Goal: Transaction & Acquisition: Purchase product/service

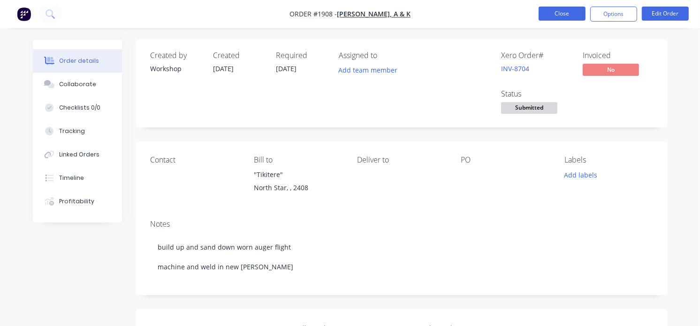
click at [577, 8] on button "Close" at bounding box center [561, 14] width 47 height 14
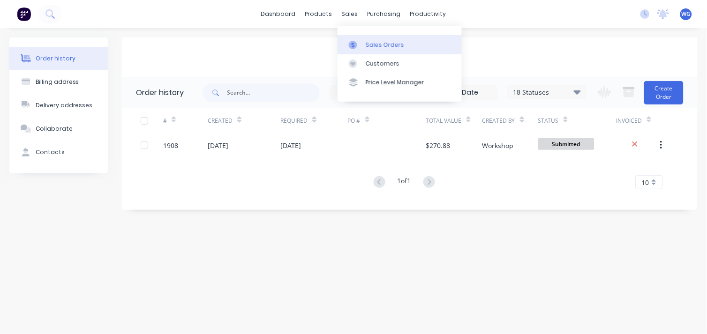
click at [365, 39] on link "Sales Orders" at bounding box center [400, 44] width 124 height 19
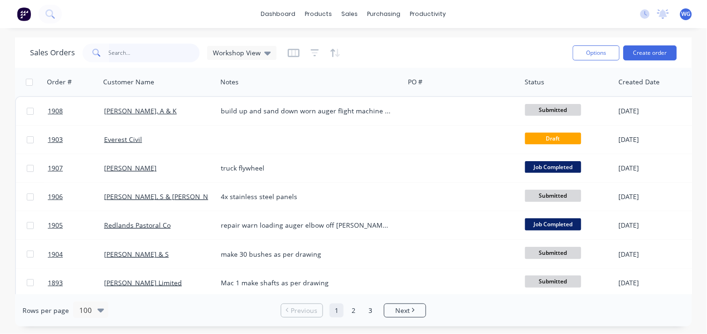
click at [146, 49] on input "text" at bounding box center [154, 53] width 91 height 19
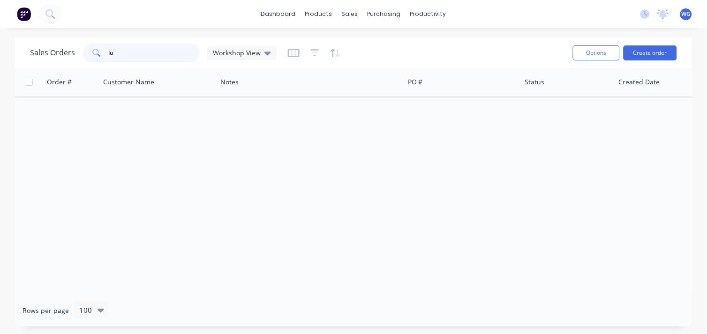
type input "l"
type input "[PERSON_NAME]"
click at [650, 49] on button "Create order" at bounding box center [650, 52] width 53 height 15
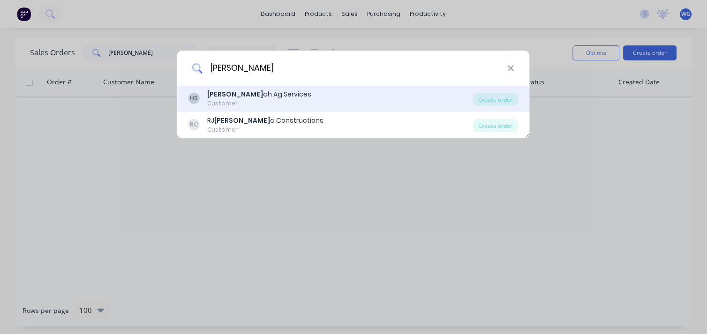
type input "[PERSON_NAME]"
click at [278, 99] on div "[PERSON_NAME] ah Ag Services Customer" at bounding box center [331, 99] width 285 height 18
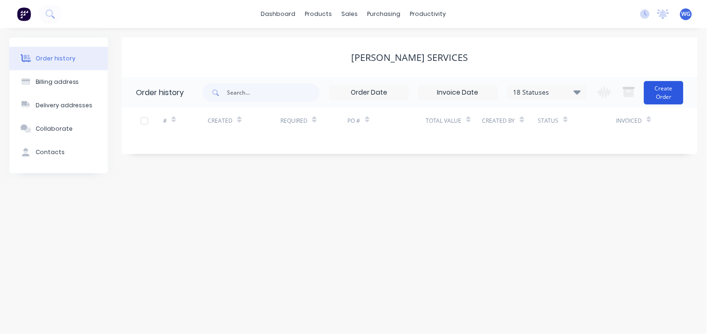
click at [652, 98] on button "Create Order" at bounding box center [663, 92] width 39 height 23
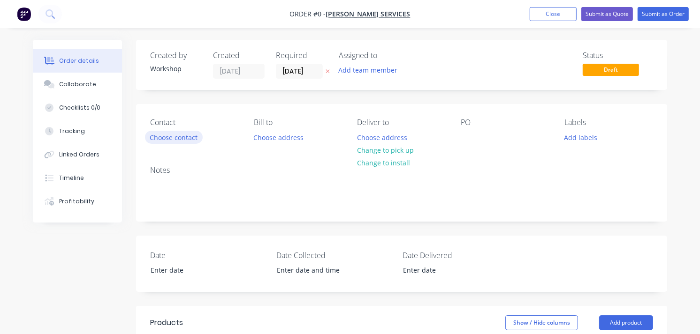
click at [189, 135] on button "Choose contact" at bounding box center [174, 137] width 58 height 13
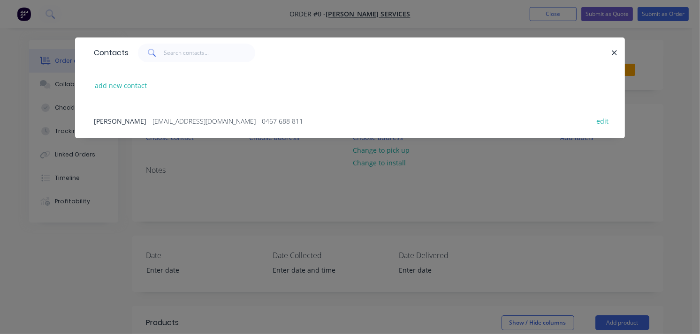
click at [112, 119] on span "[PERSON_NAME]" at bounding box center [120, 121] width 53 height 9
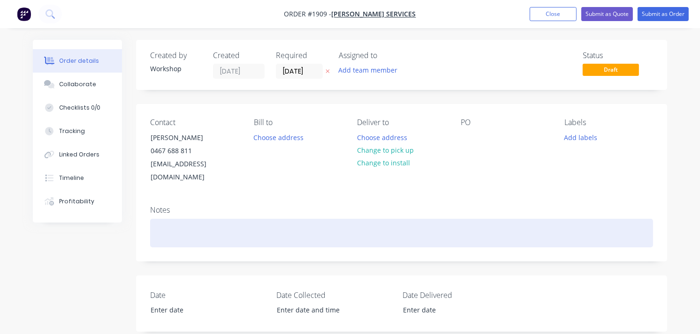
click at [176, 219] on div at bounding box center [401, 233] width 503 height 29
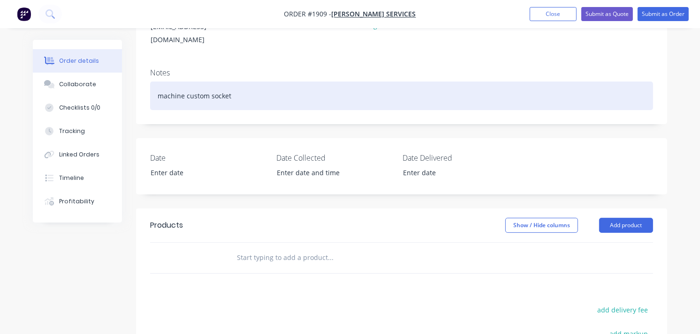
scroll to position [156, 0]
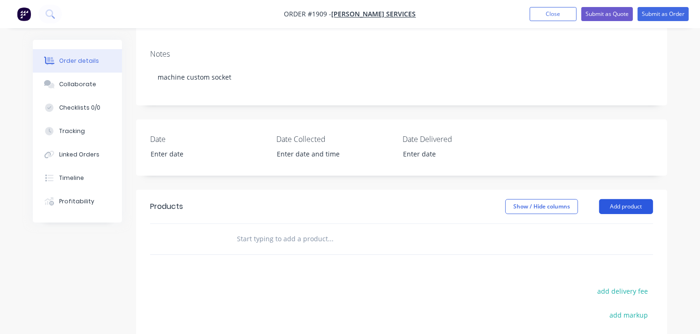
click at [620, 199] on button "Add product" at bounding box center [626, 206] width 54 height 15
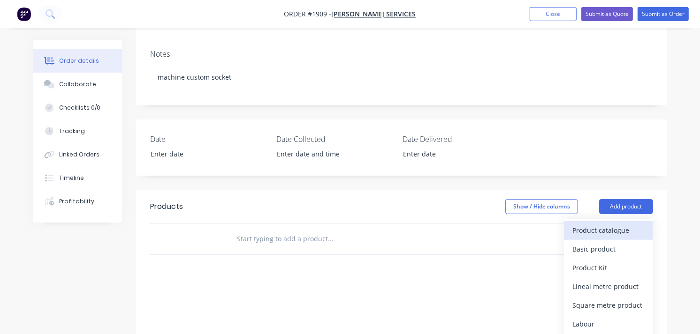
click at [587, 224] on div "Product catalogue" at bounding box center [608, 231] width 72 height 14
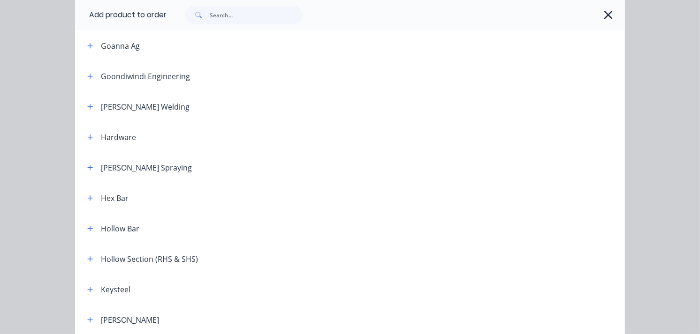
scroll to position [625, 0]
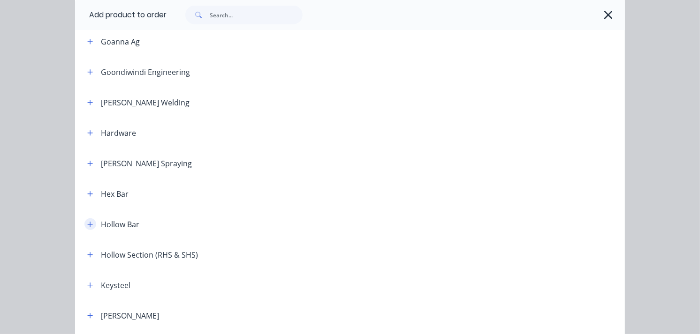
click at [87, 226] on icon "button" at bounding box center [90, 224] width 6 height 7
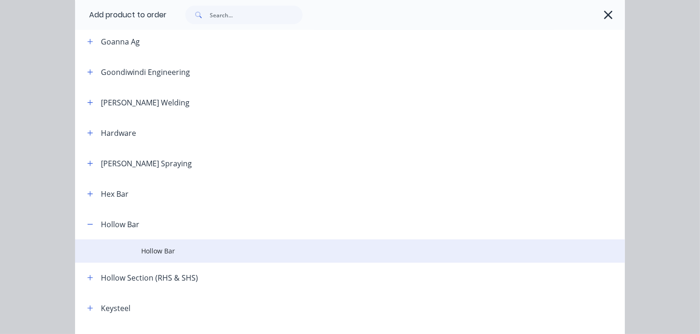
click at [136, 250] on td at bounding box center [108, 251] width 66 height 23
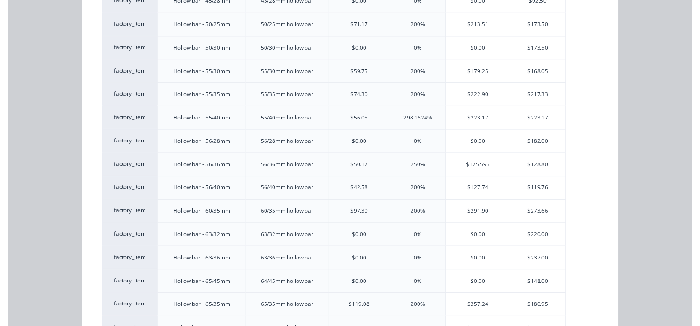
scroll to position [1355, 0]
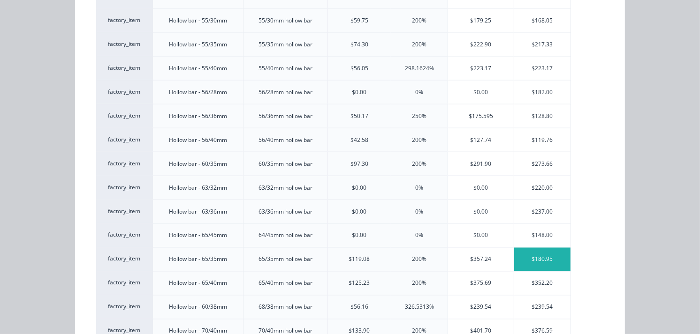
click at [535, 265] on div "$180.95" at bounding box center [542, 259] width 56 height 23
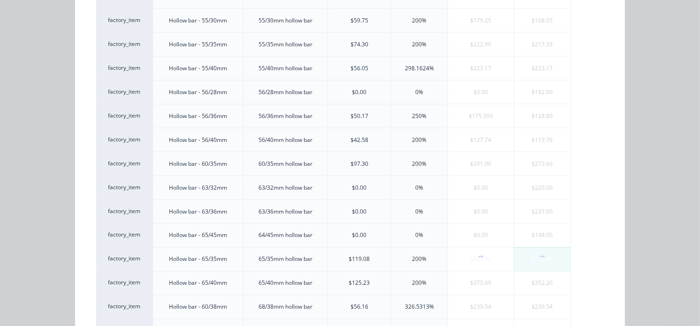
scroll to position [0, 0]
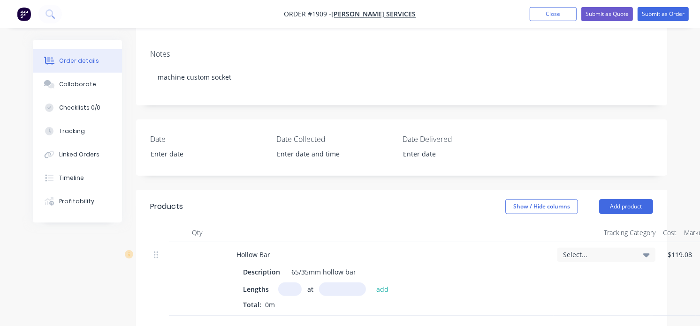
click at [291, 283] on input "text" at bounding box center [289, 290] width 23 height 14
type input "1"
click at [347, 283] on input "text" at bounding box center [342, 290] width 47 height 14
type input "95mm"
click at [382, 283] on button "add" at bounding box center [382, 289] width 22 height 13
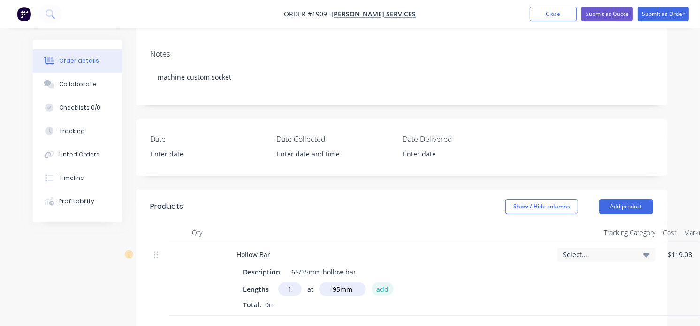
type input "$17.19"
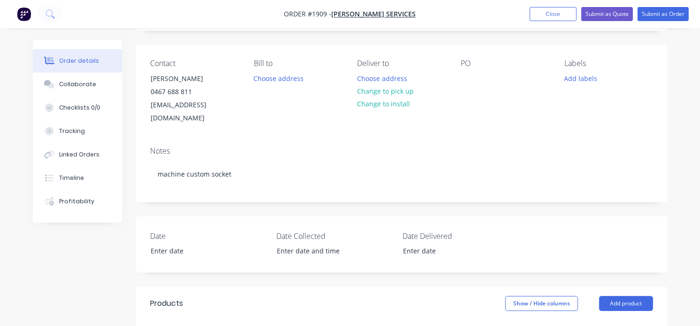
scroll to position [52, 0]
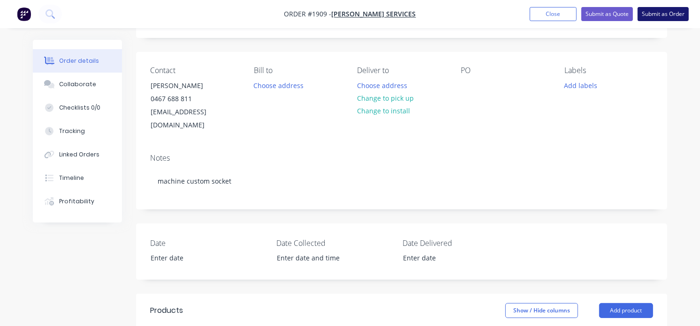
click at [663, 16] on button "Submit as Order" at bounding box center [662, 14] width 51 height 14
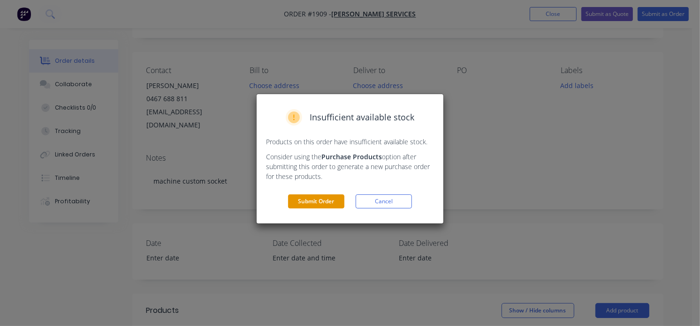
click at [318, 201] on button "Submit Order" at bounding box center [316, 202] width 56 height 14
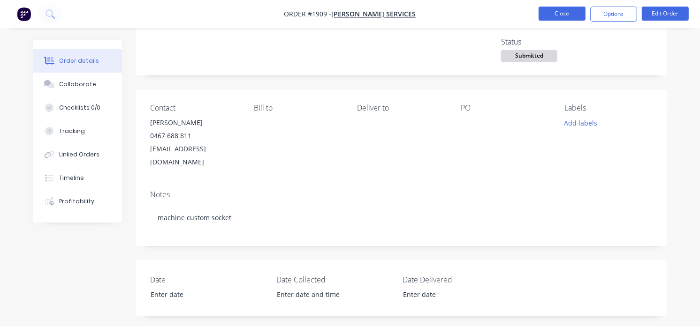
click at [568, 14] on button "Close" at bounding box center [561, 14] width 47 height 14
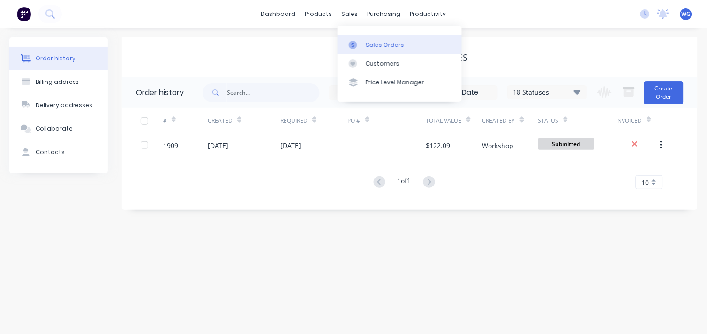
click at [368, 45] on div "Sales Orders" at bounding box center [385, 45] width 38 height 8
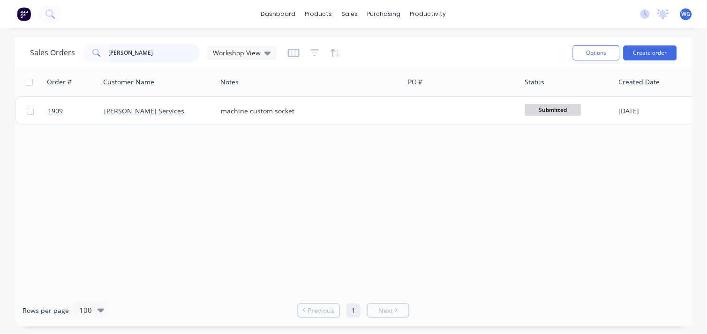
click at [146, 53] on input "[PERSON_NAME]" at bounding box center [154, 53] width 91 height 19
type input "h"
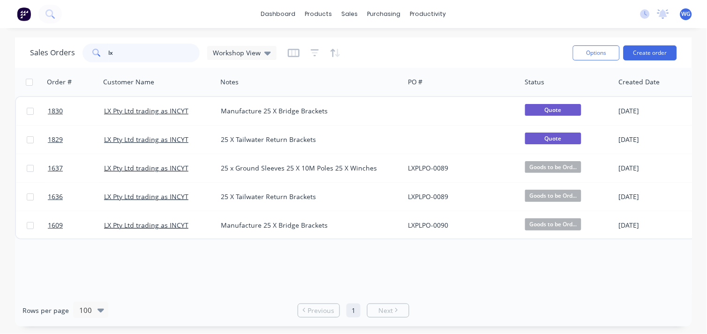
type input "l"
